Goal: Transaction & Acquisition: Book appointment/travel/reservation

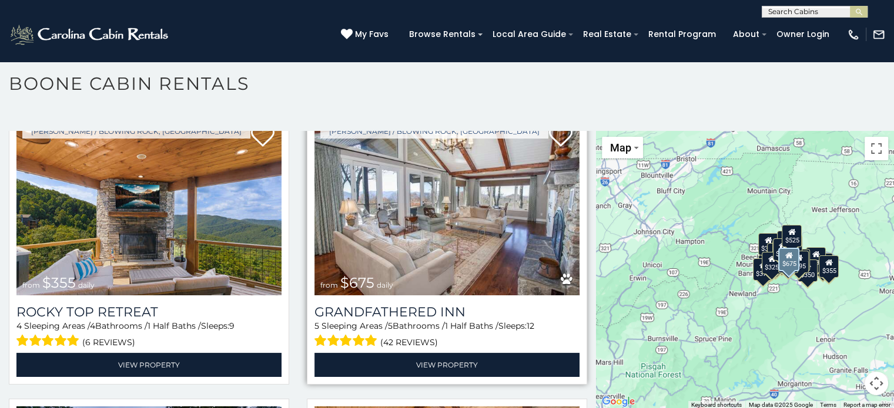
scroll to position [626, 0]
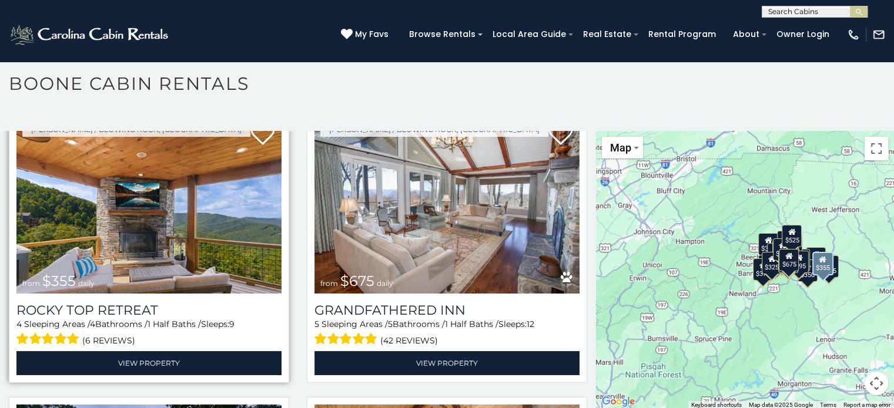
click at [150, 233] on img at bounding box center [148, 204] width 265 height 177
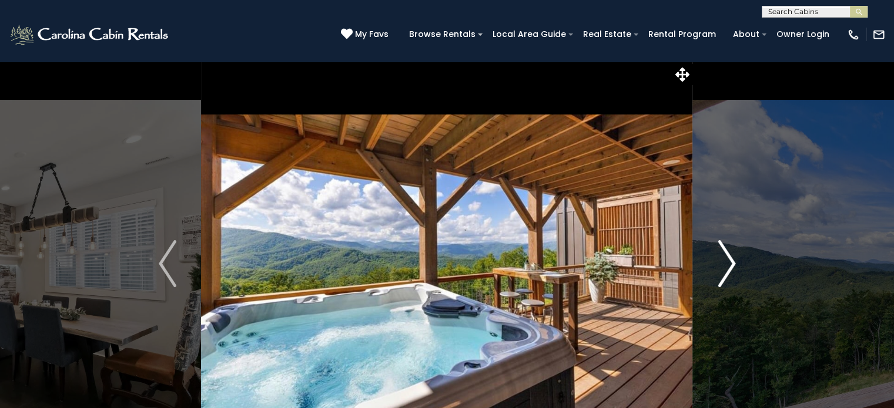
click at [728, 260] on img "Next" at bounding box center [727, 263] width 18 height 47
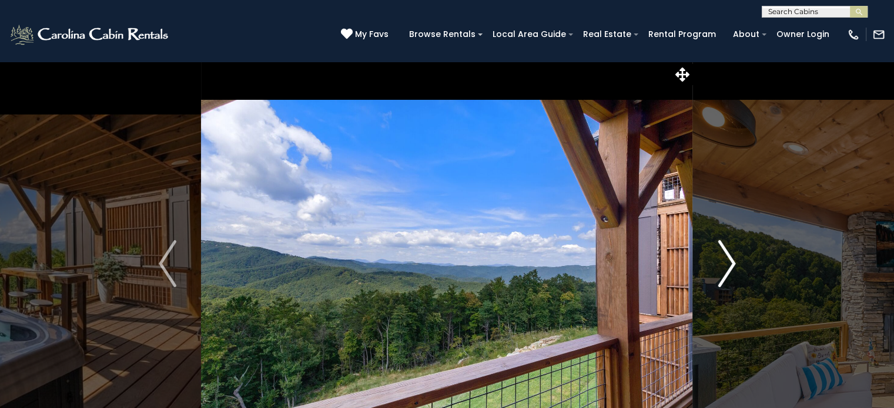
click at [728, 260] on img "Next" at bounding box center [727, 263] width 18 height 47
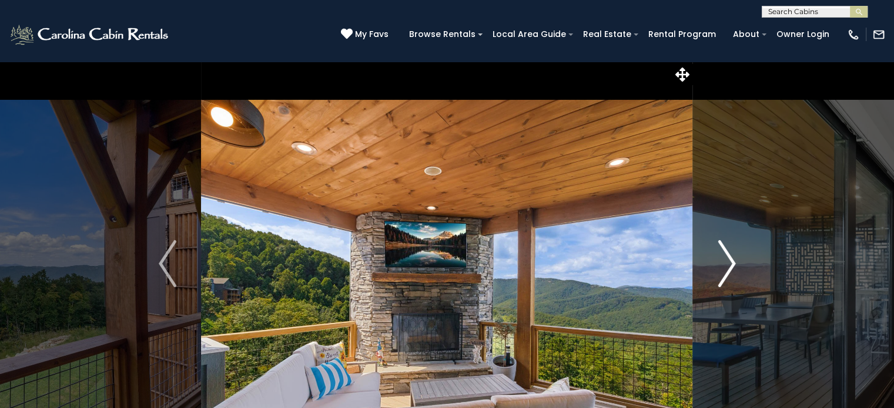
click at [729, 260] on img "Next" at bounding box center [727, 263] width 18 height 47
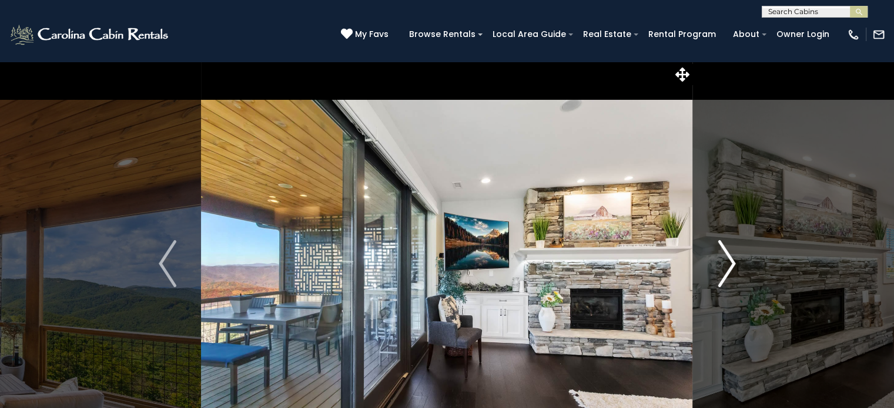
click at [728, 260] on img "Next" at bounding box center [727, 263] width 18 height 47
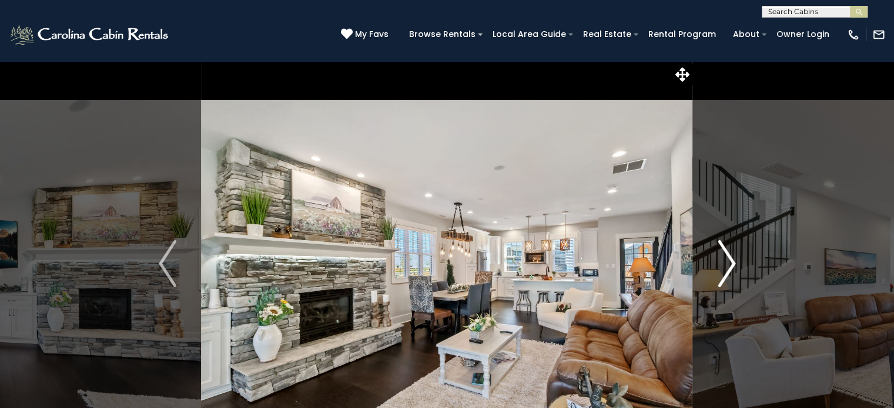
click at [728, 260] on img "Next" at bounding box center [727, 263] width 18 height 47
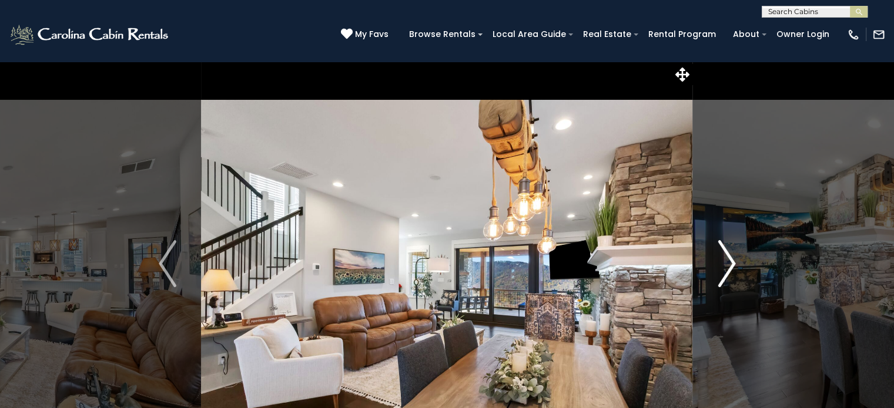
click at [729, 260] on img "Next" at bounding box center [727, 263] width 18 height 47
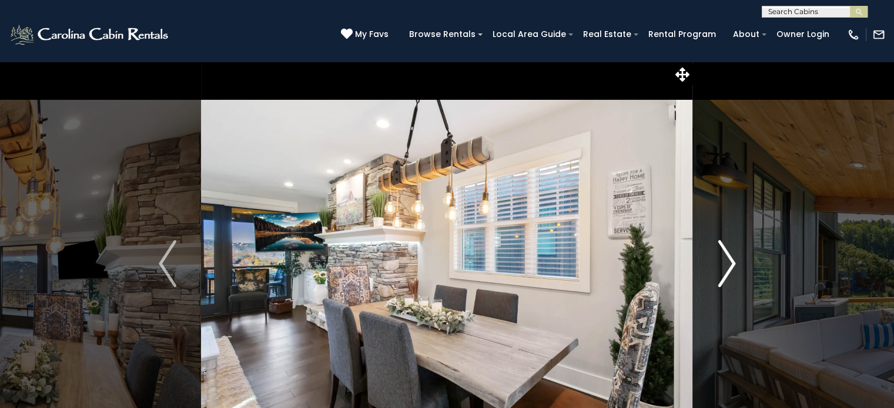
click at [723, 259] on img "Next" at bounding box center [727, 263] width 18 height 47
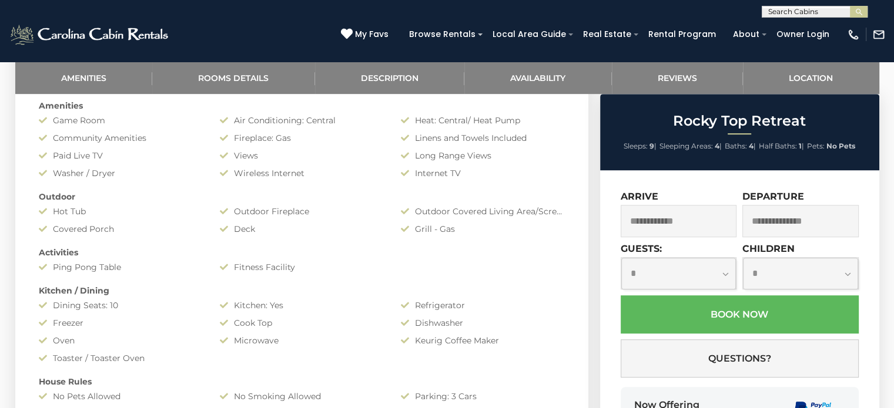
scroll to position [626, 0]
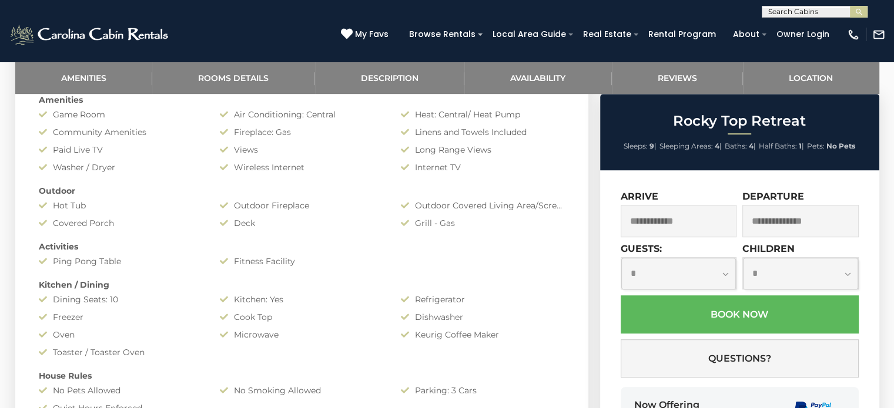
click at [723, 273] on select "**********" at bounding box center [678, 273] width 115 height 31
select select "*"
click at [621, 259] on select "**********" at bounding box center [678, 273] width 115 height 31
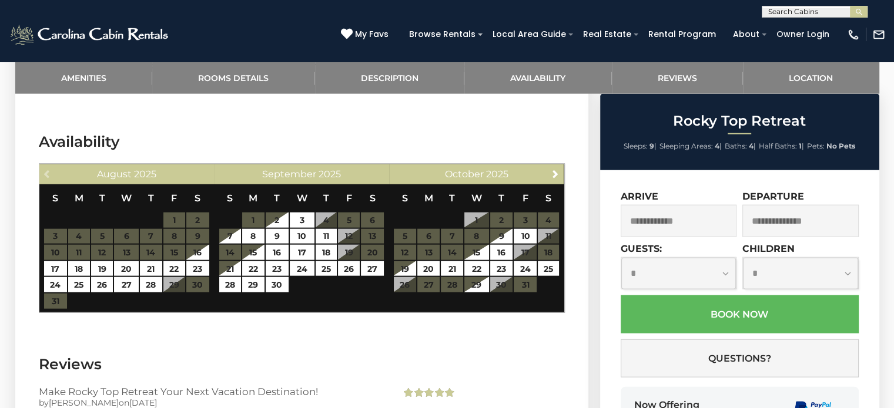
scroll to position [2742, 0]
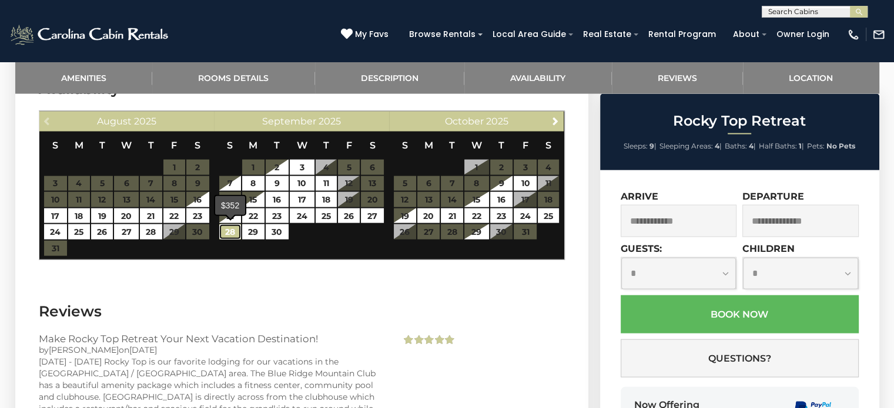
click at [230, 232] on link "28" at bounding box center [230, 231] width 22 height 15
type input "**********"
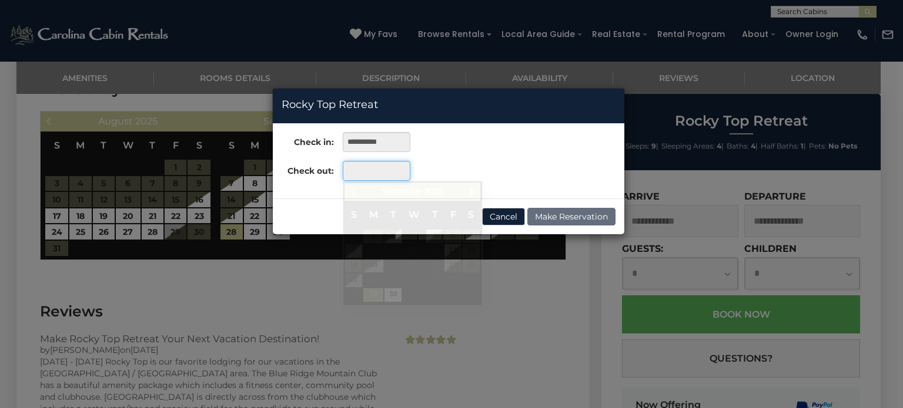
click at [356, 169] on input "text" at bounding box center [377, 171] width 68 height 20
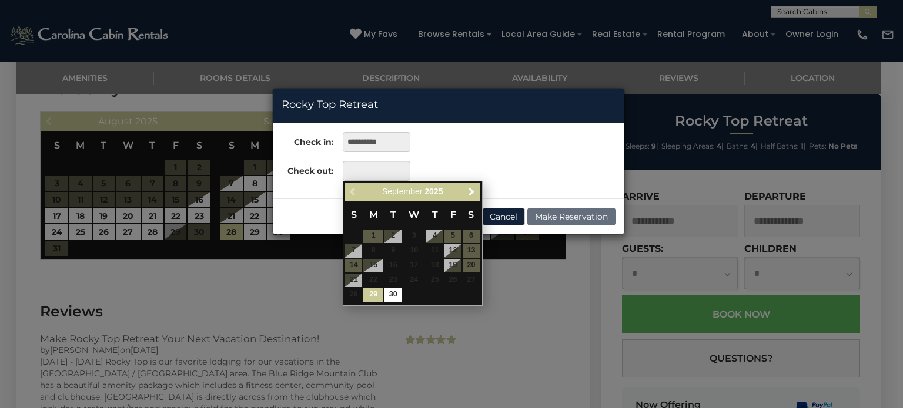
click at [371, 296] on link "29" at bounding box center [373, 296] width 20 height 14
type input "**********"
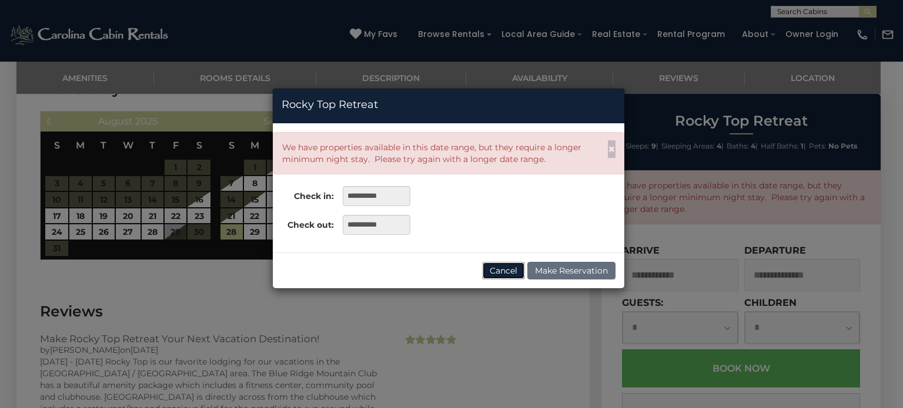
click at [509, 271] on button "Cancel" at bounding box center [503, 271] width 43 height 18
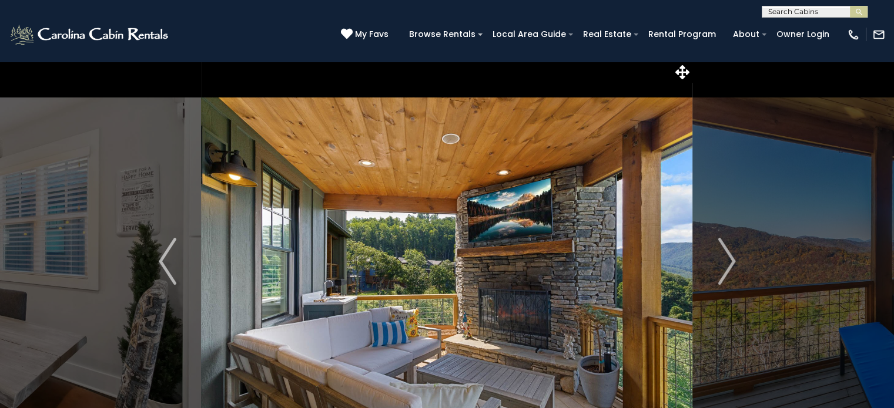
scroll to position [0, 0]
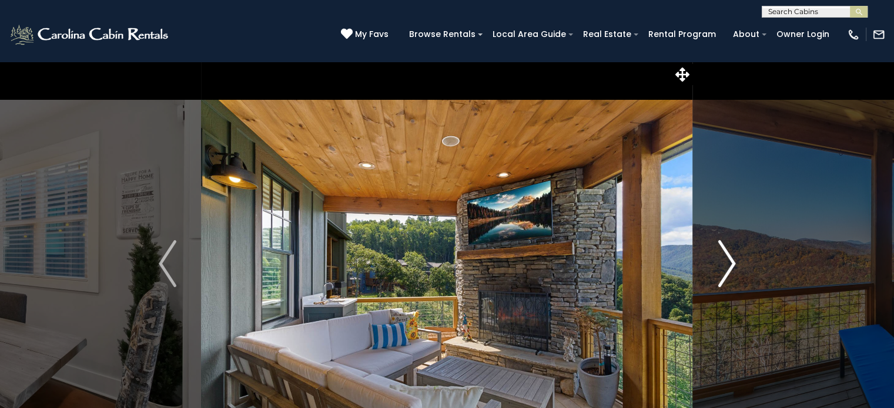
click at [733, 256] on img "Next" at bounding box center [727, 263] width 18 height 47
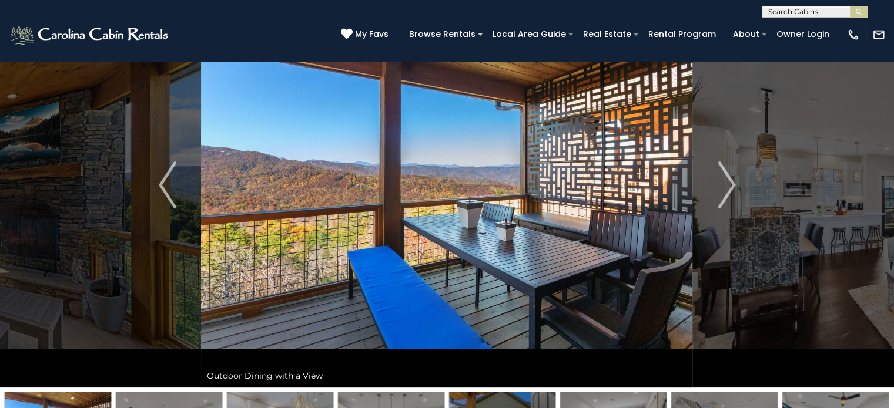
scroll to position [78, 0]
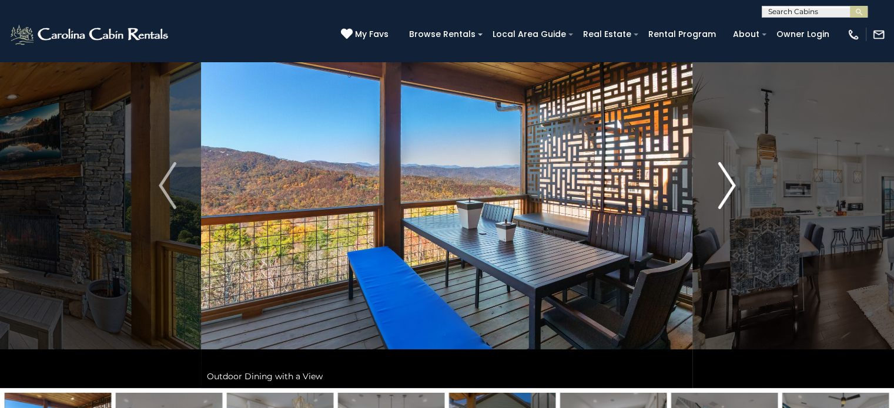
click at [729, 187] on img "Next" at bounding box center [727, 185] width 18 height 47
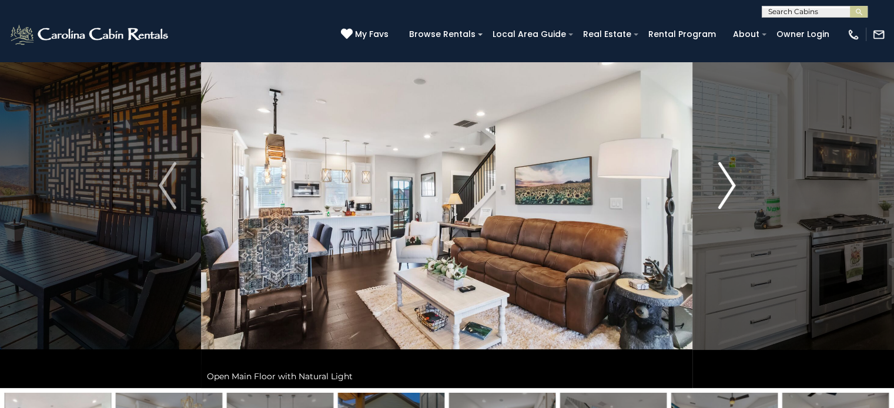
click at [730, 187] on img "Next" at bounding box center [727, 185] width 18 height 47
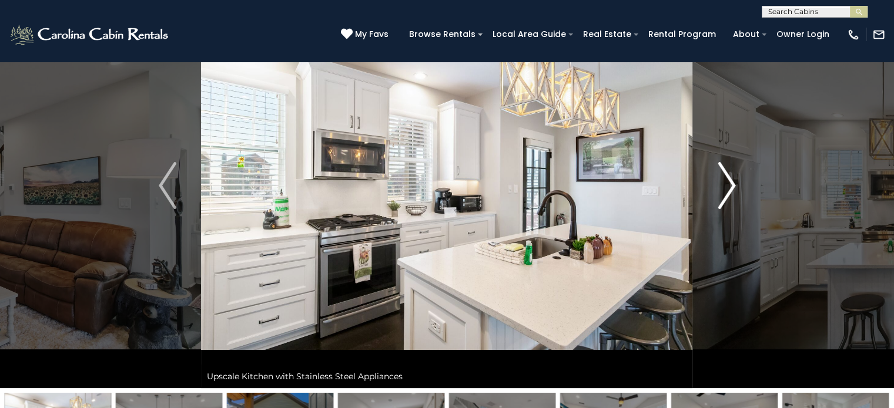
click at [730, 187] on img "Next" at bounding box center [727, 185] width 18 height 47
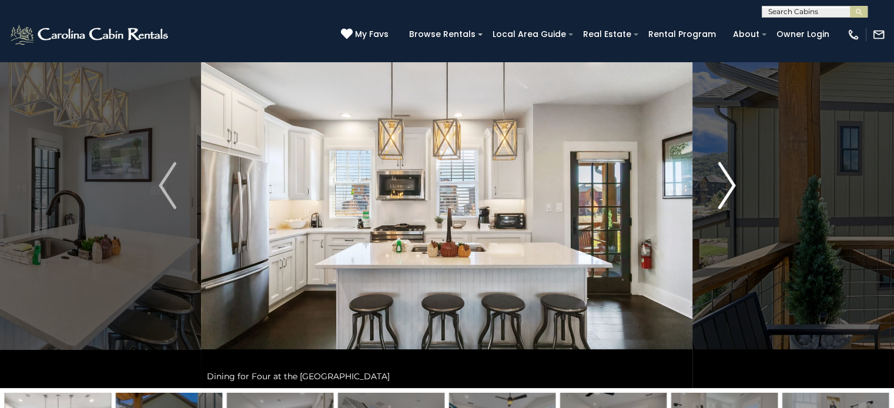
click at [731, 187] on img "Next" at bounding box center [727, 185] width 18 height 47
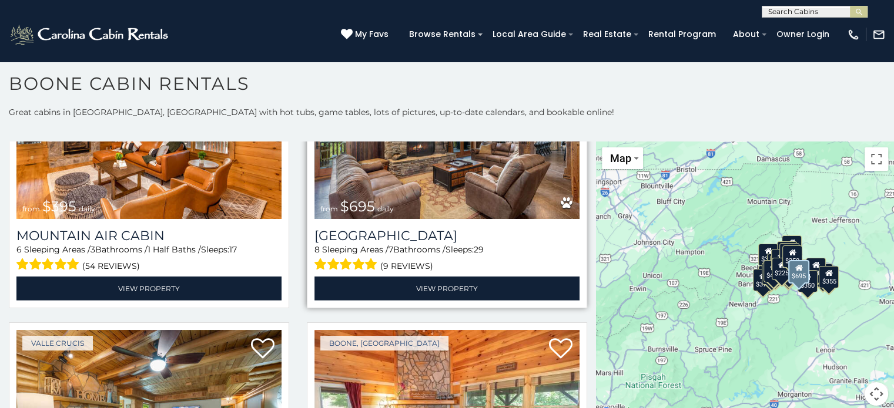
scroll to position [3604, 0]
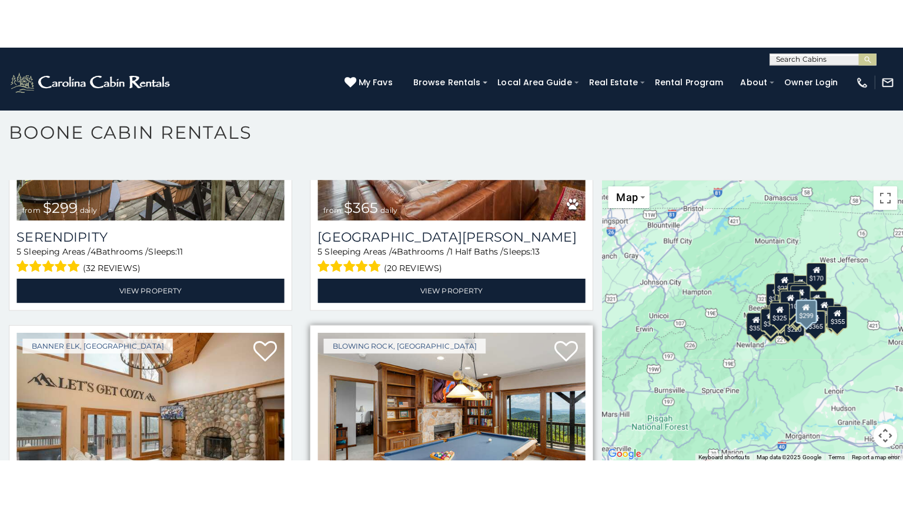
scroll to position [4497, 0]
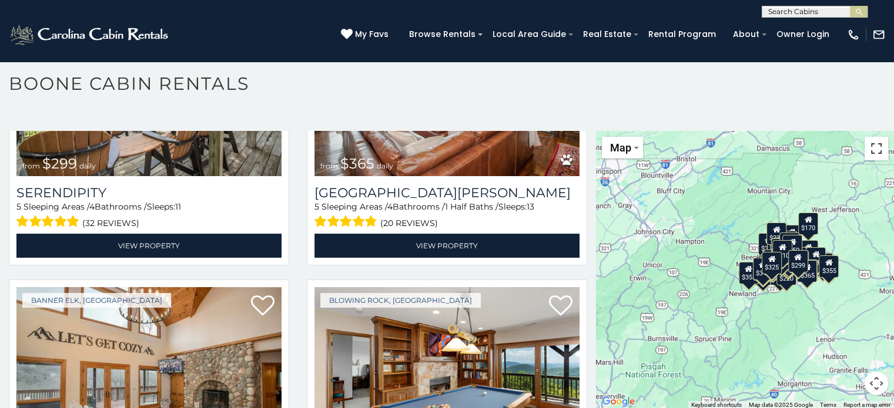
click at [873, 145] on button "Toggle fullscreen view" at bounding box center [876, 149] width 24 height 24
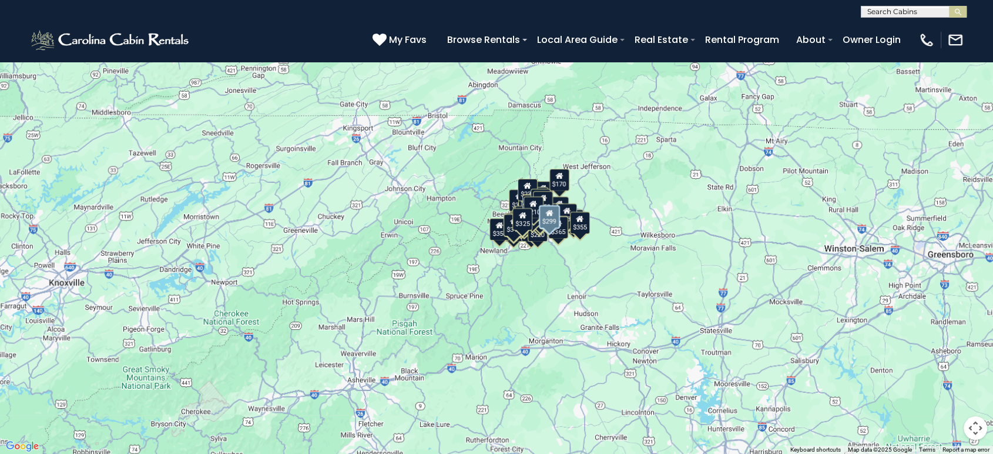
scroll to position [5393, 0]
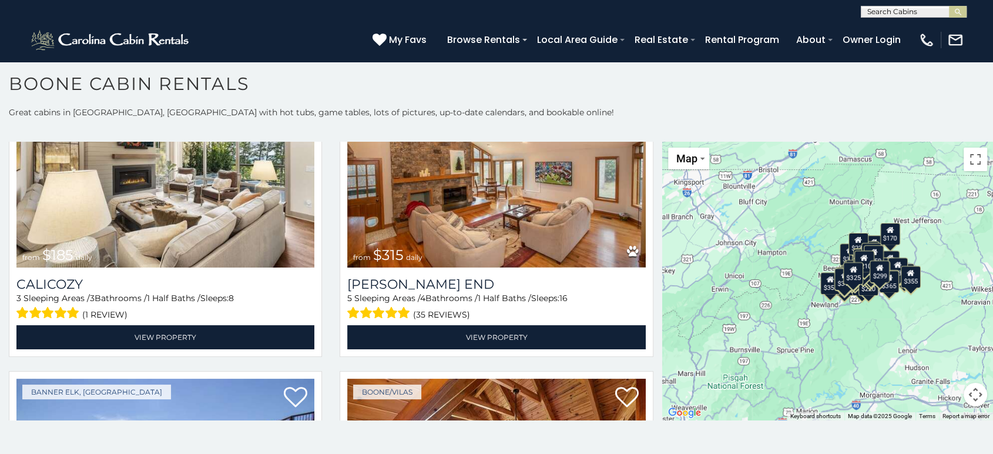
click at [884, 273] on div "$299" at bounding box center [880, 271] width 20 height 22
